Goal: Communication & Community: Answer question/provide support

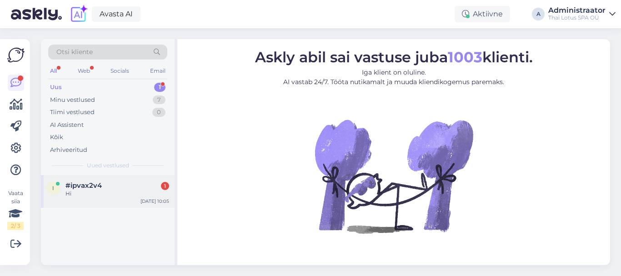
click at [114, 186] on div "#ipvax2v4 1" at bounding box center [118, 185] width 104 height 8
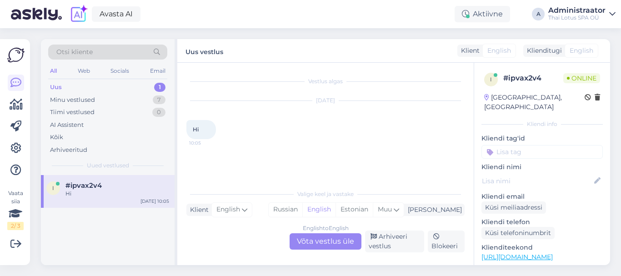
click at [300, 242] on div "English to English Võta vestlus üle" at bounding box center [326, 241] width 72 height 16
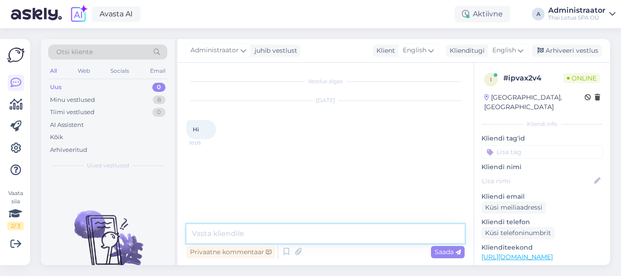
click at [274, 234] on textarea at bounding box center [326, 233] width 278 height 19
type textarea "Hello"
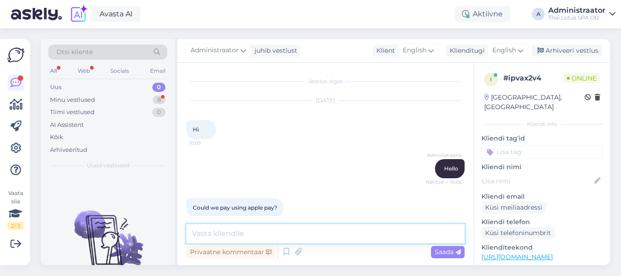
scroll to position [11, 0]
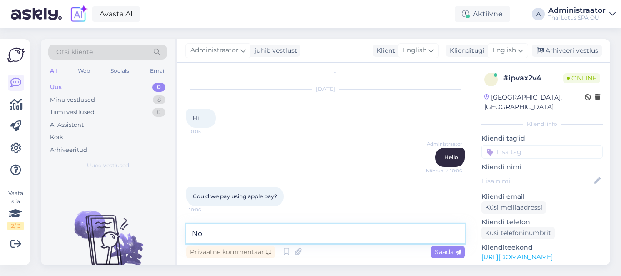
type textarea "N"
type textarea "W"
type textarea "We accept paying only with credit cards."
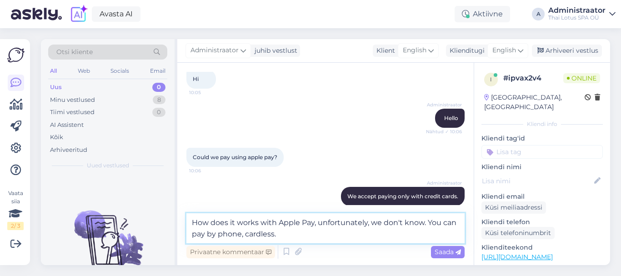
type textarea "How does it works with Apple Pay, unfortunately, we don't know. You can pay by …"
click at [295, 237] on textarea "How does it works with Apple Pay, unfortunately, we don't know. You can pay by …" at bounding box center [326, 228] width 278 height 30
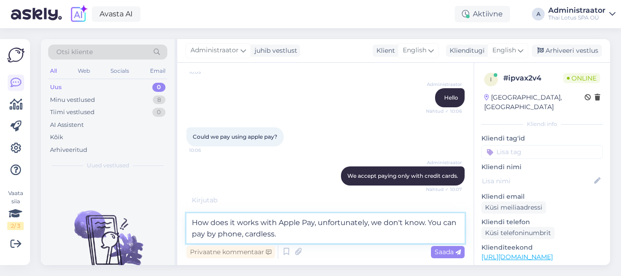
click at [287, 238] on textarea "How does it works with Apple Pay, unfortunately, we don't know. You can pay by …" at bounding box center [326, 228] width 278 height 30
click at [289, 235] on textarea "How does it works with Apple Pay, unfortunately, we don't know. You can pay by …" at bounding box center [326, 228] width 278 height 30
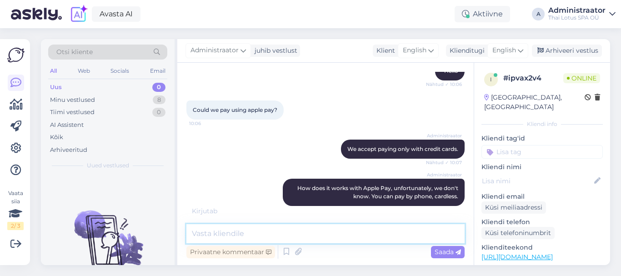
scroll to position [107, 0]
click at [271, 230] on textarea at bounding box center [326, 233] width 278 height 19
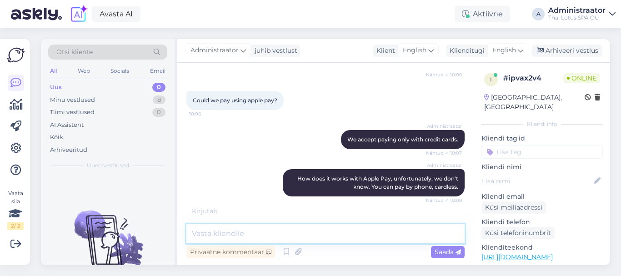
click at [271, 230] on textarea at bounding box center [326, 233] width 278 height 19
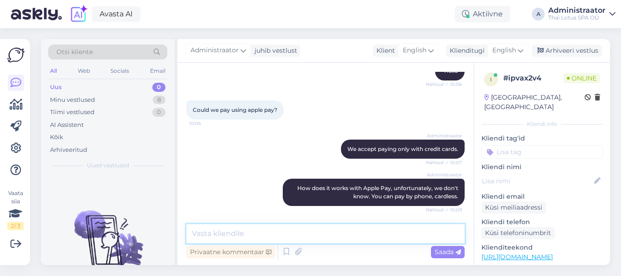
click at [273, 229] on textarea at bounding box center [326, 233] width 278 height 19
click at [266, 232] on textarea at bounding box center [326, 233] width 278 height 19
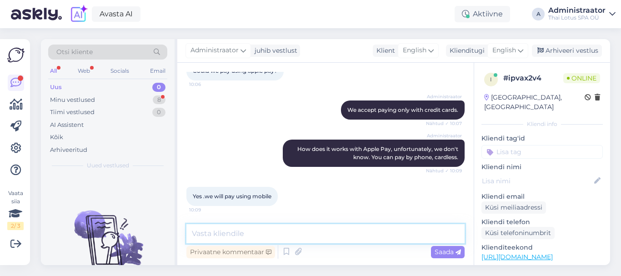
click at [266, 232] on textarea at bounding box center [326, 233] width 278 height 19
click at [119, 92] on div "Uus 0" at bounding box center [107, 87] width 119 height 13
click at [117, 97] on div "Minu vestlused 8" at bounding box center [107, 100] width 119 height 13
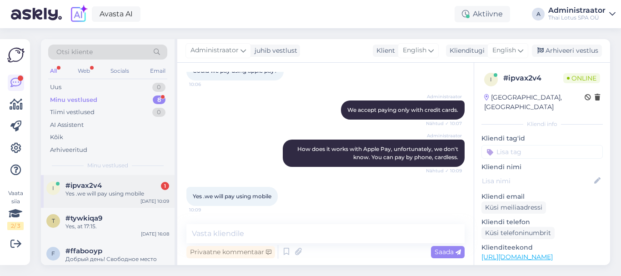
click at [111, 192] on div "Yes .we will pay using mobile" at bounding box center [118, 194] width 104 height 8
click at [223, 235] on textarea at bounding box center [326, 233] width 278 height 19
type textarea "Then maybe yes."
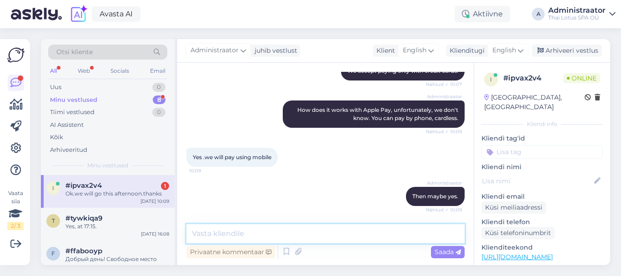
scroll to position [215, 0]
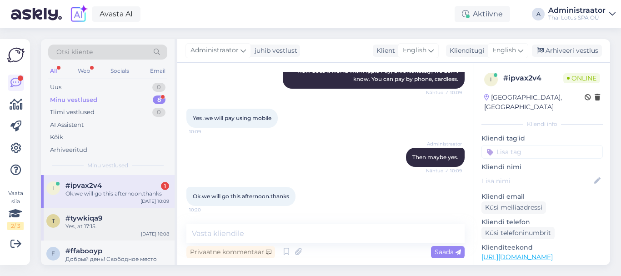
click at [135, 216] on div "#tywkiqa9" at bounding box center [118, 218] width 104 height 8
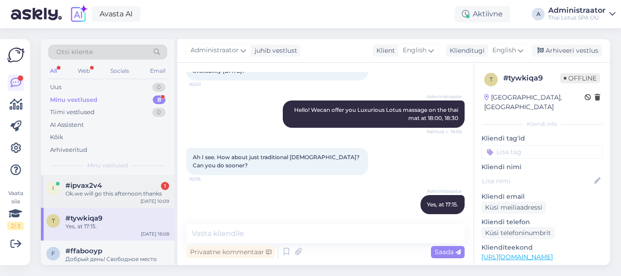
click at [135, 195] on div "Ok.we will go this afternoon.thanks" at bounding box center [118, 194] width 104 height 8
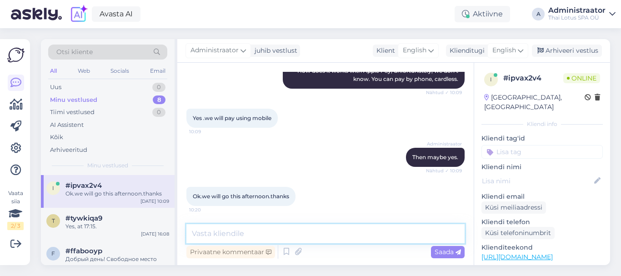
click at [224, 232] on textarea at bounding box center [326, 233] width 278 height 19
